Goal: Find specific page/section: Find specific page/section

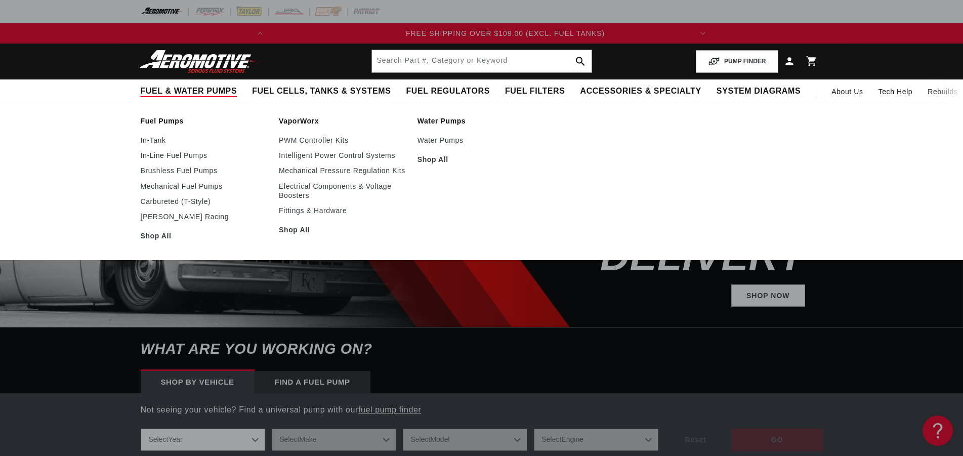
scroll to position [0, 401]
click at [192, 89] on span "Fuel & Water Pumps" at bounding box center [189, 91] width 97 height 11
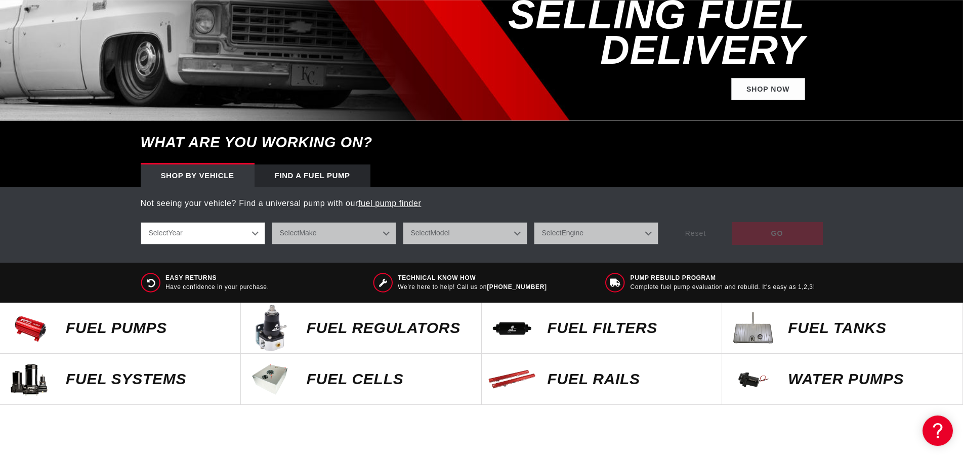
scroll to position [0, 0]
click at [105, 371] on p "Fuel Systems" at bounding box center [148, 378] width 164 height 15
click at [118, 320] on p "Fuel Pumps" at bounding box center [148, 327] width 164 height 15
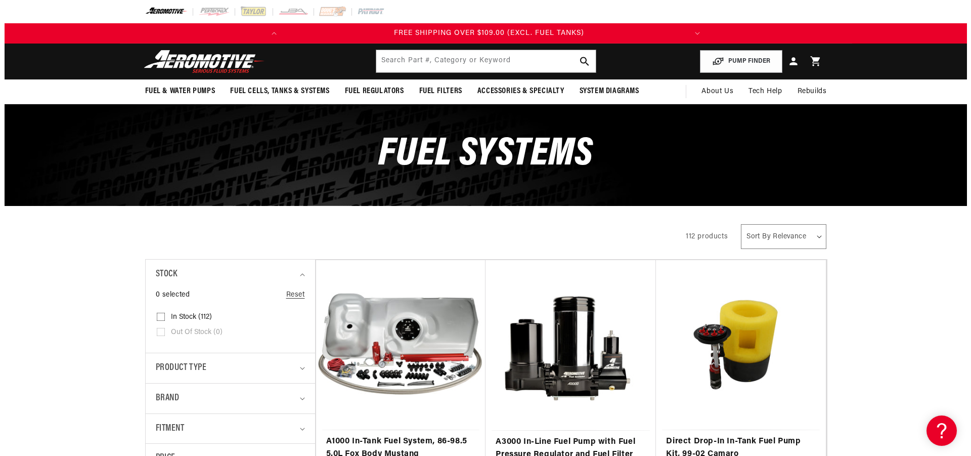
scroll to position [0, 401]
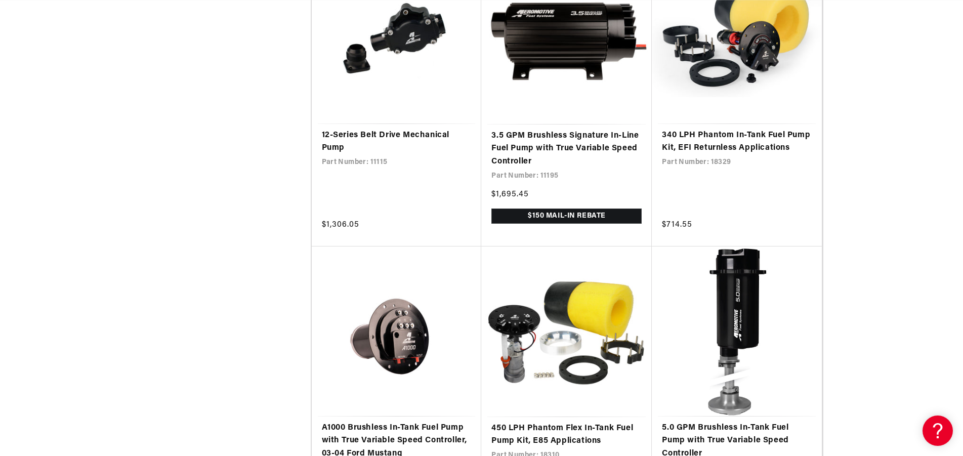
scroll to position [1909, 0]
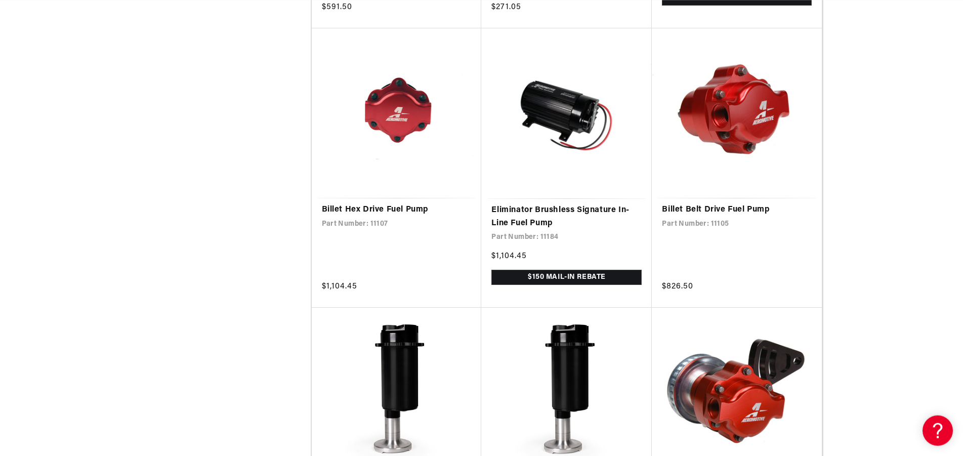
scroll to position [4127, 0]
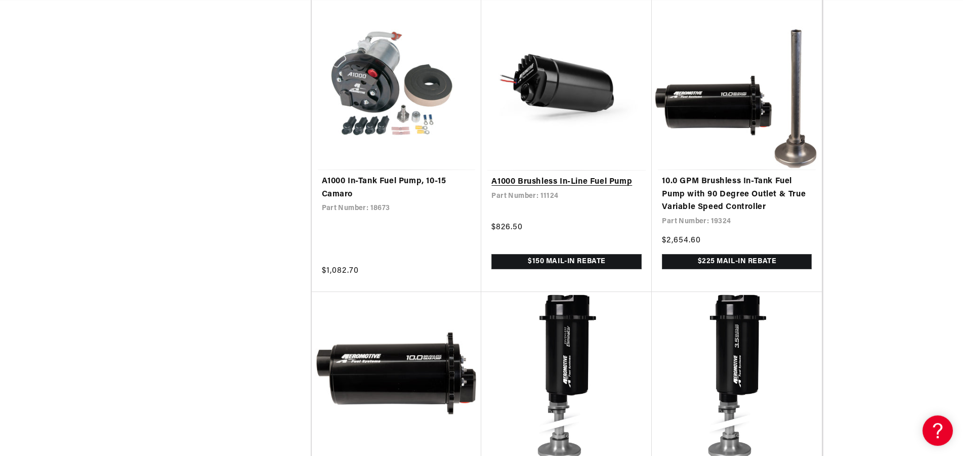
scroll to position [5985, 0]
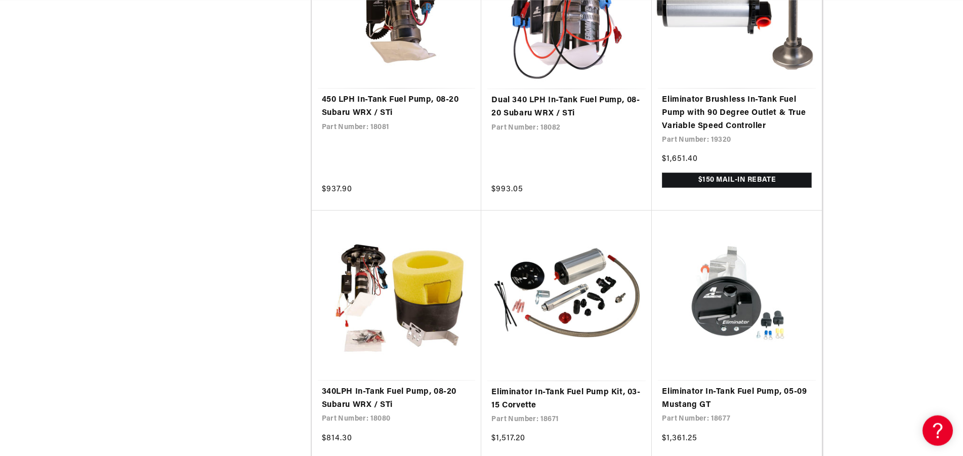
scroll to position [8925, 0]
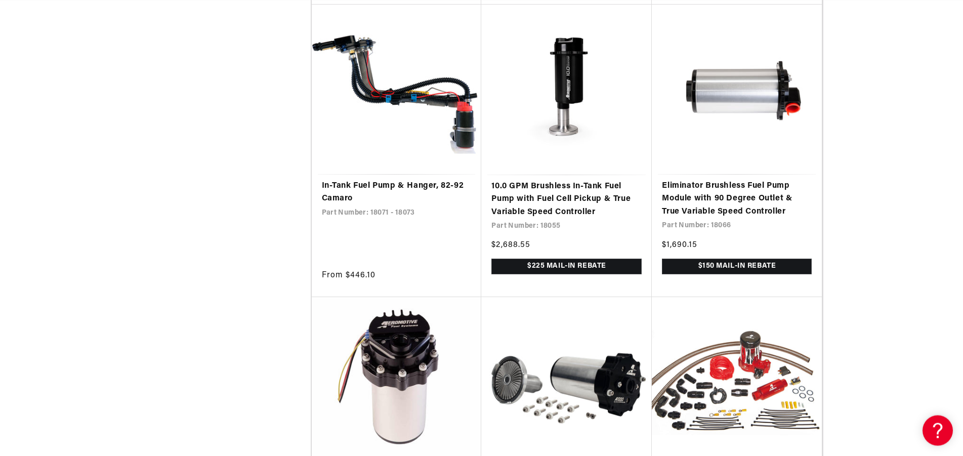
scroll to position [10473, 0]
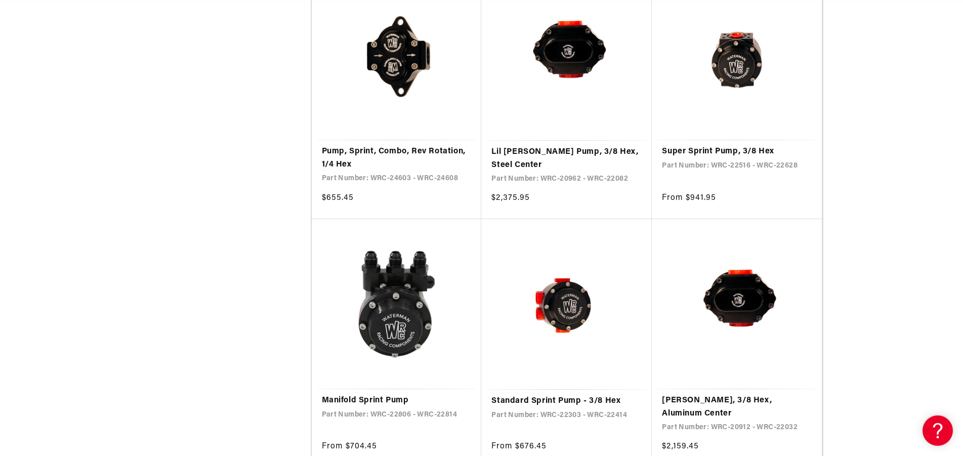
scroll to position [12949, 0]
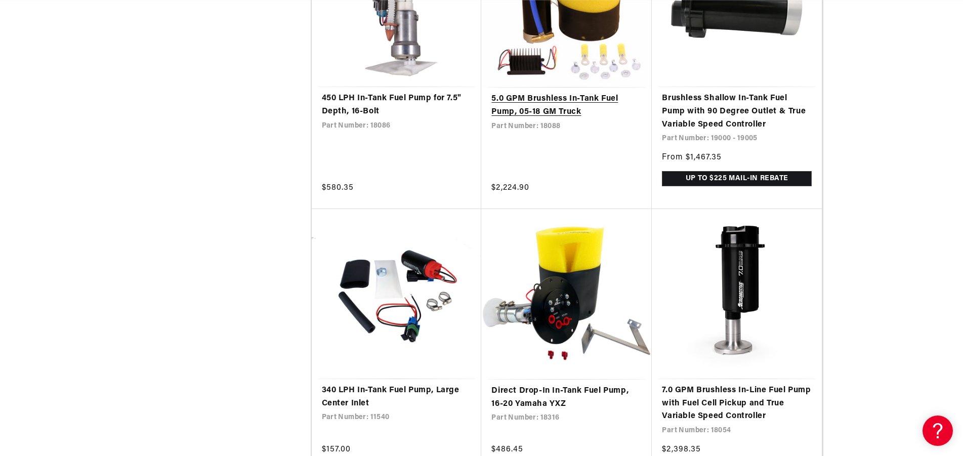
scroll to position [13723, 0]
